Goal: Learn about a topic

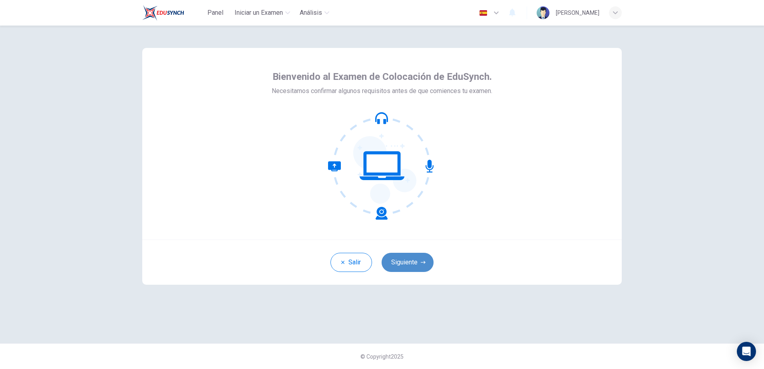
click at [413, 267] on button "Siguiente" at bounding box center [408, 262] width 52 height 19
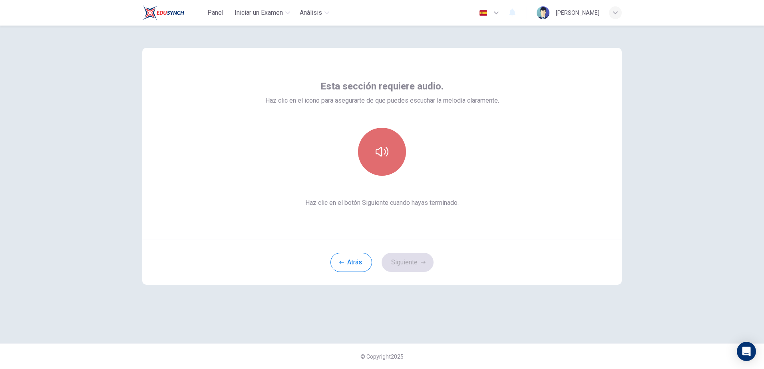
click at [388, 156] on icon "button" at bounding box center [382, 151] width 13 height 13
click at [379, 155] on icon "button" at bounding box center [382, 152] width 13 height 10
click at [406, 263] on button "Siguiente" at bounding box center [408, 262] width 52 height 19
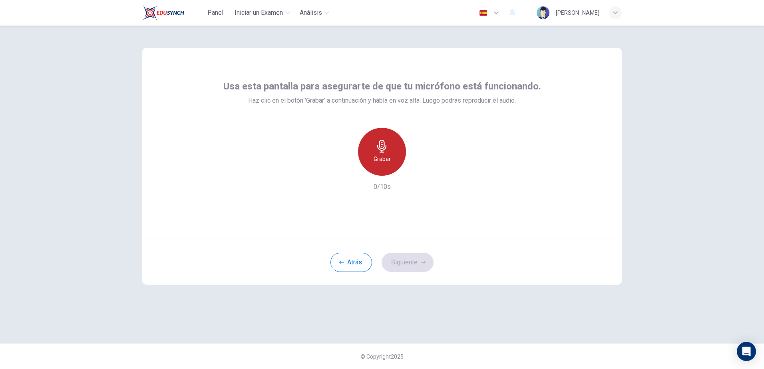
click at [385, 151] on icon "button" at bounding box center [382, 146] width 13 height 13
click at [384, 154] on div "Detener" at bounding box center [382, 152] width 48 height 48
click at [419, 168] on icon "button" at bounding box center [419, 169] width 8 height 8
click at [408, 260] on button "Siguiente" at bounding box center [408, 262] width 52 height 19
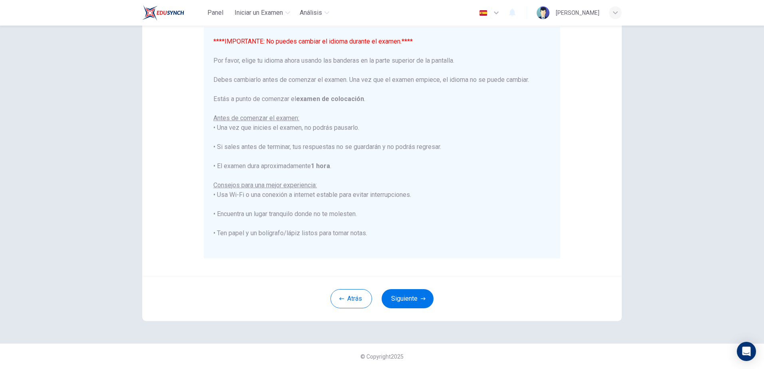
click at [492, 13] on icon "button" at bounding box center [497, 13] width 10 height 10
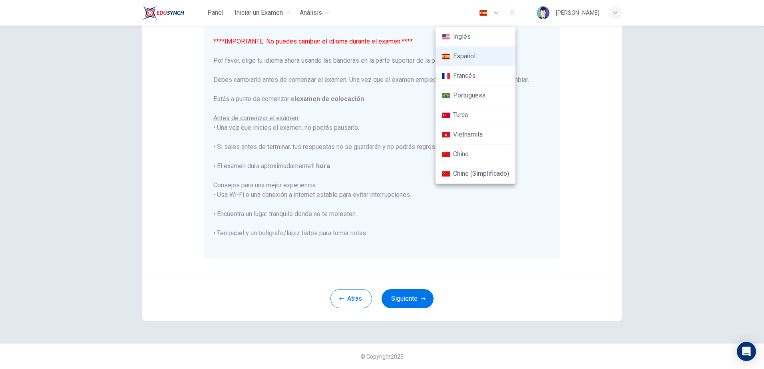
click at [408, 110] on div at bounding box center [382, 184] width 764 height 369
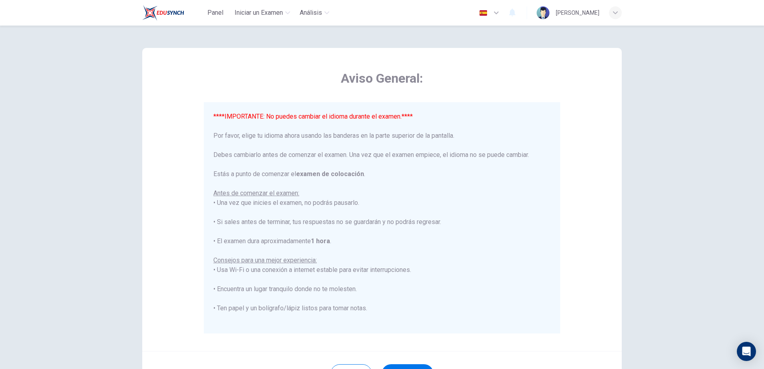
click at [408, 13] on div "Panel Iniciar un Examen Análisis Español es ​ [PERSON_NAME]" at bounding box center [382, 13] width 480 height 26
